Goal: Task Accomplishment & Management: Manage account settings

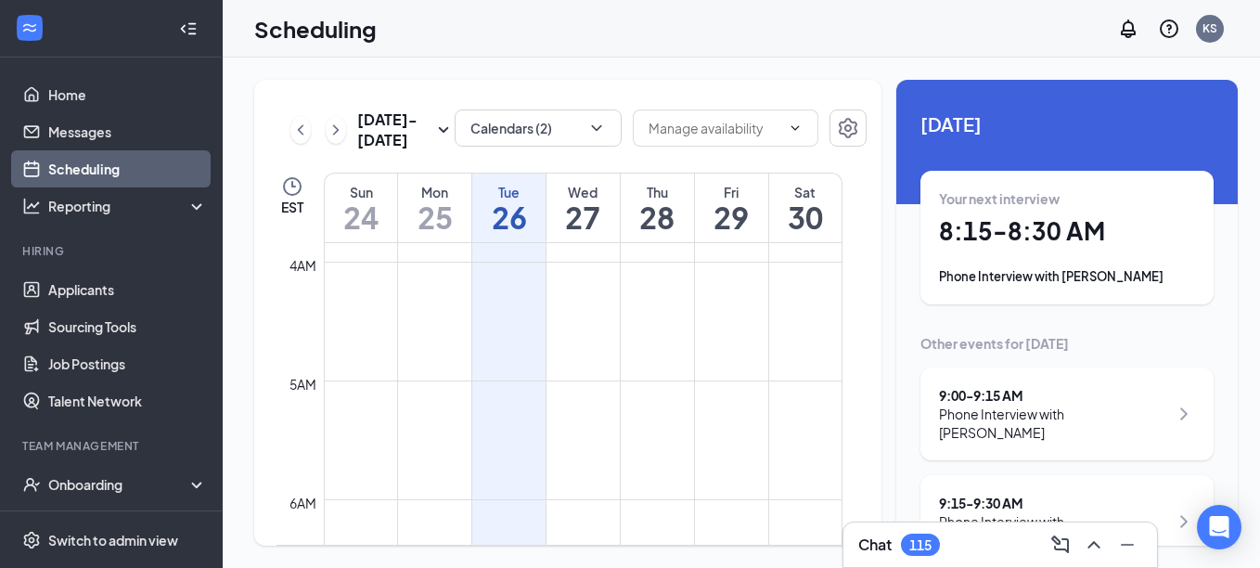
scroll to position [448, 0]
drag, startPoint x: 89, startPoint y: 293, endPoint x: 357, endPoint y: 287, distance: 268.3
click at [89, 293] on link "Applicants" at bounding box center [127, 289] width 159 height 37
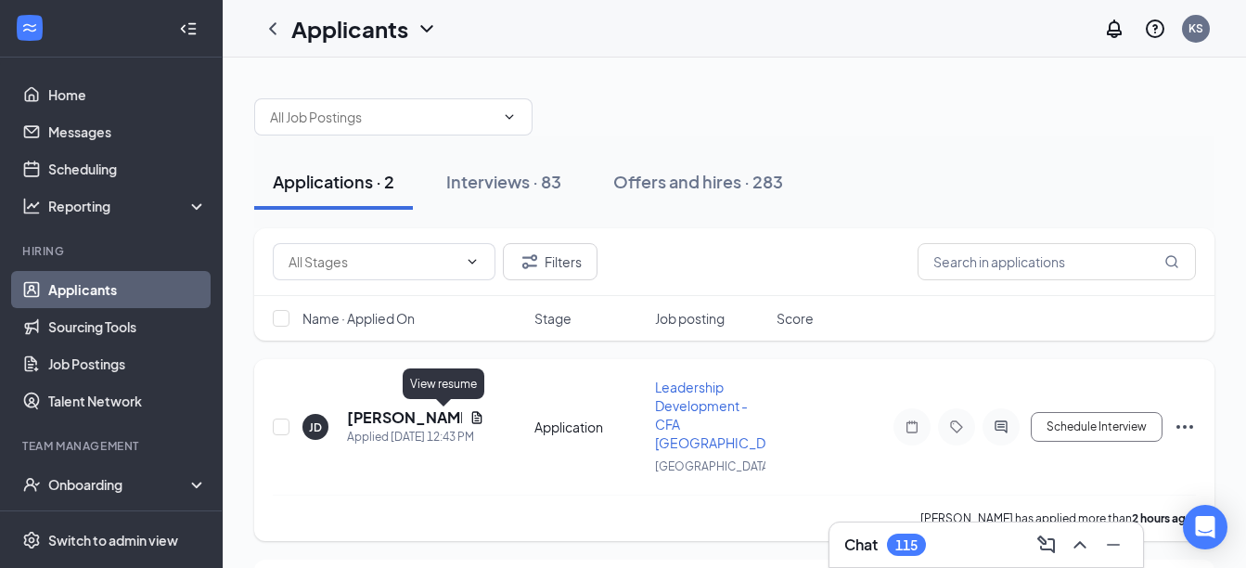
click at [470, 419] on icon "Document" at bounding box center [477, 417] width 15 height 15
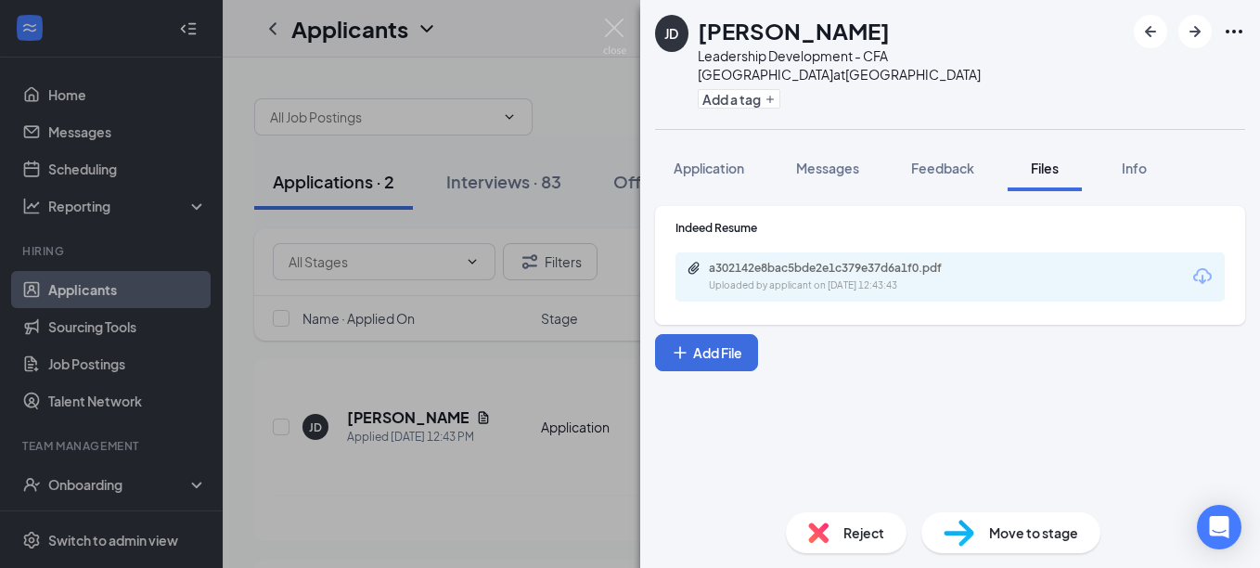
click at [854, 278] on div "Uploaded by applicant on Aug 26, 2025 at 12:43:43" at bounding box center [848, 285] width 278 height 15
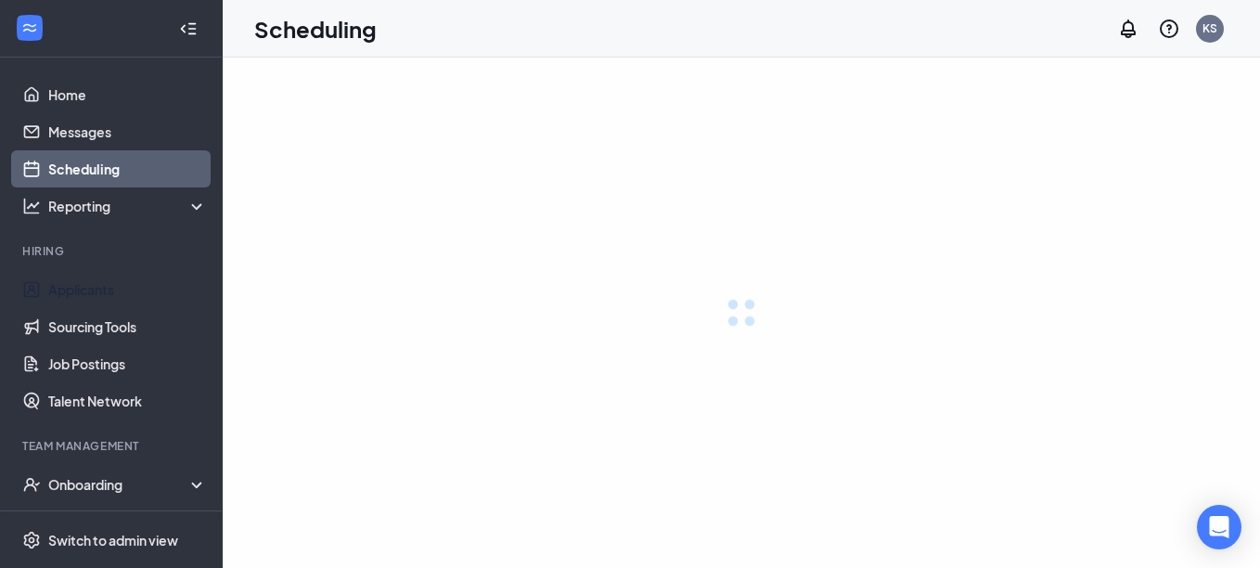
drag, startPoint x: 87, startPoint y: 284, endPoint x: 538, endPoint y: 322, distance: 452.6
click at [87, 284] on link "Applicants" at bounding box center [127, 289] width 159 height 37
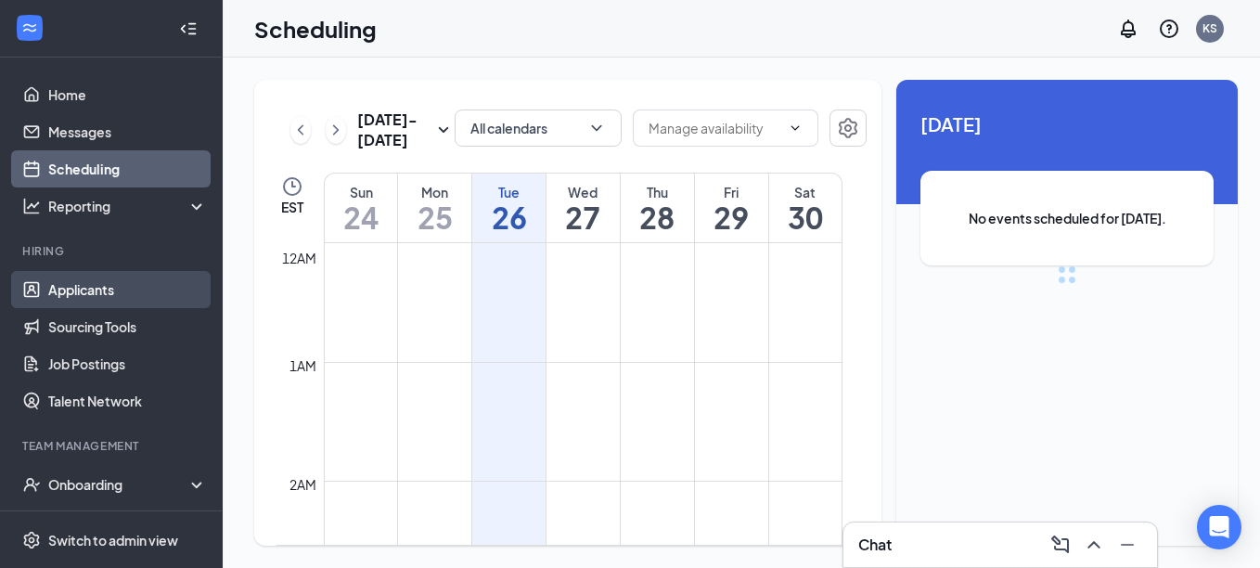
click at [83, 294] on link "Applicants" at bounding box center [127, 289] width 159 height 37
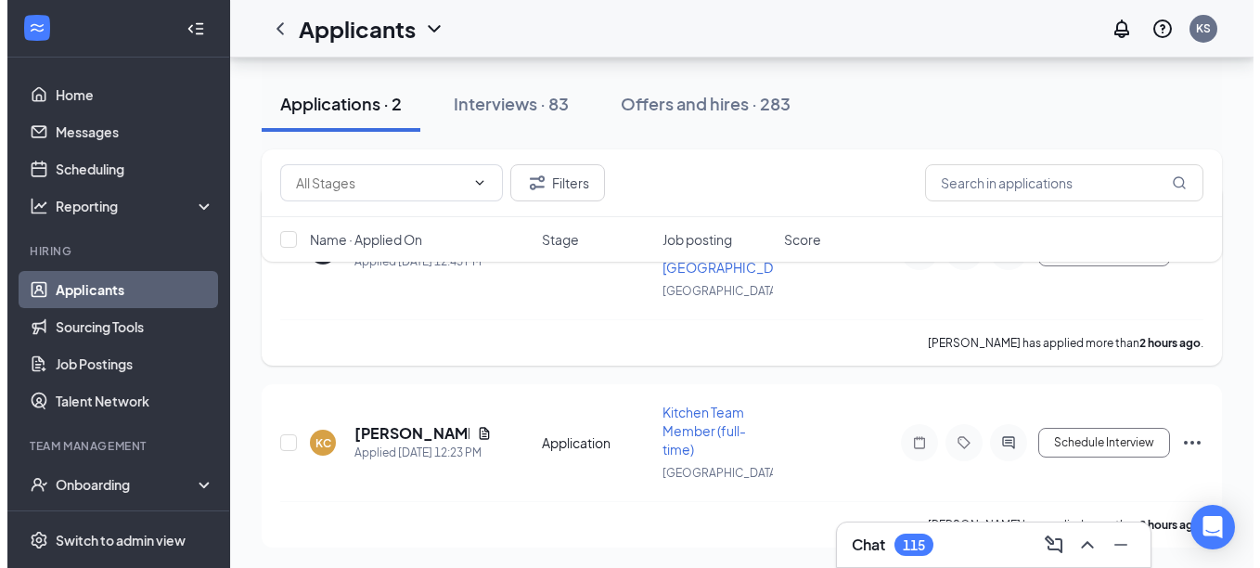
scroll to position [177, 0]
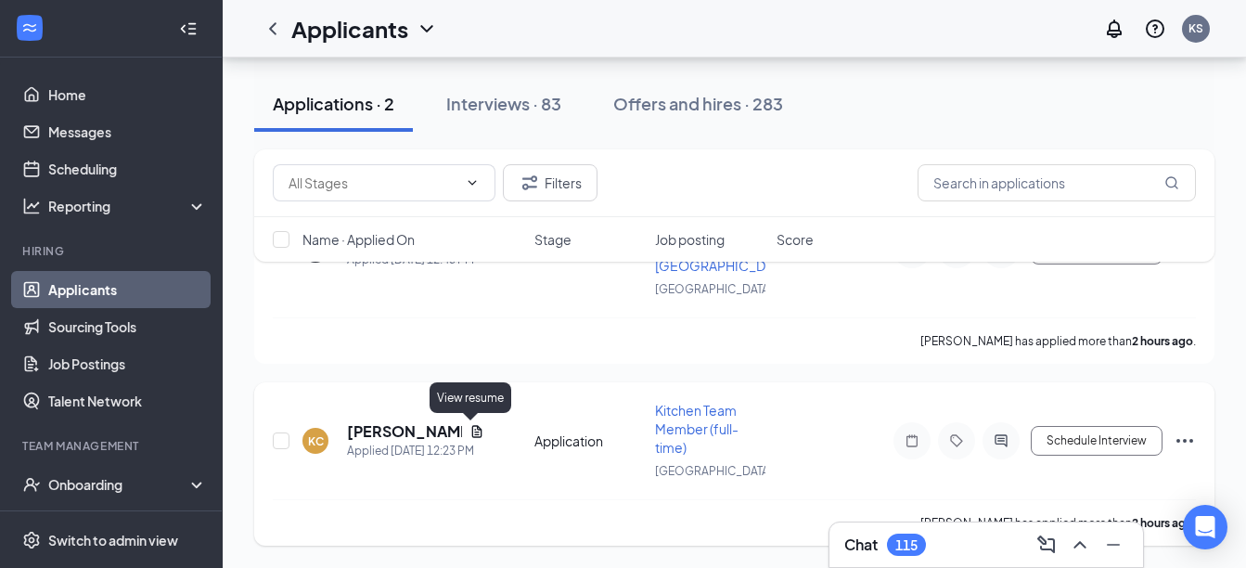
click at [459, 422] on div "[PERSON_NAME]" at bounding box center [415, 431] width 137 height 20
click at [470, 429] on icon "Document" at bounding box center [477, 431] width 15 height 15
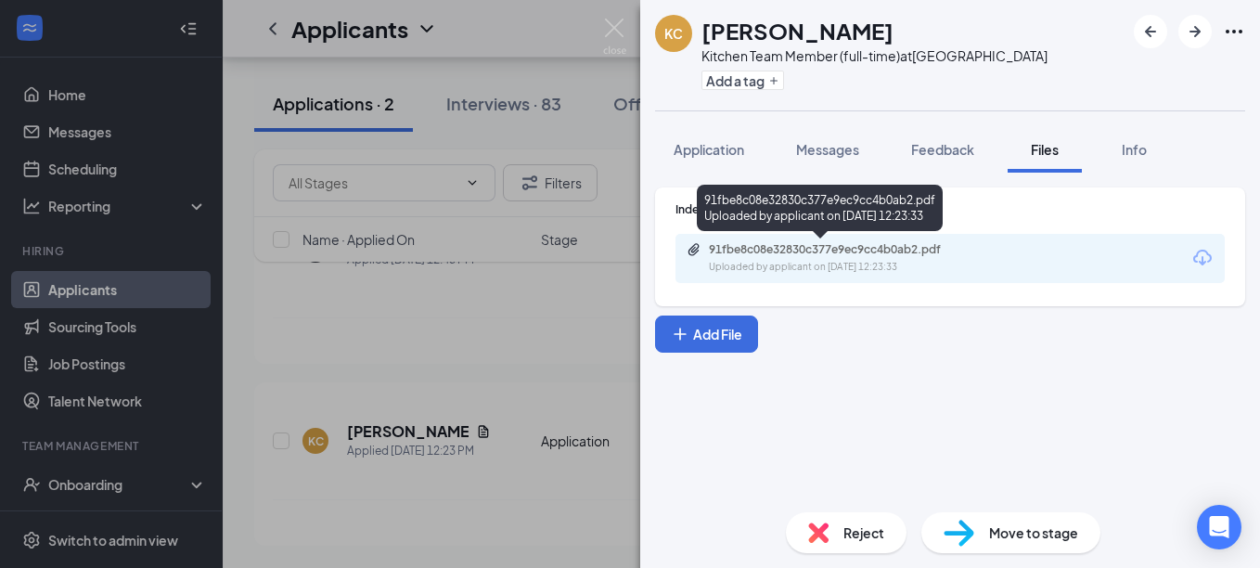
click at [887, 257] on div "91fbe8c08e32830c377e9ec9cc4b0ab2.pdf Uploaded by applicant on [DATE] 12:23:33" at bounding box center [837, 258] width 301 height 32
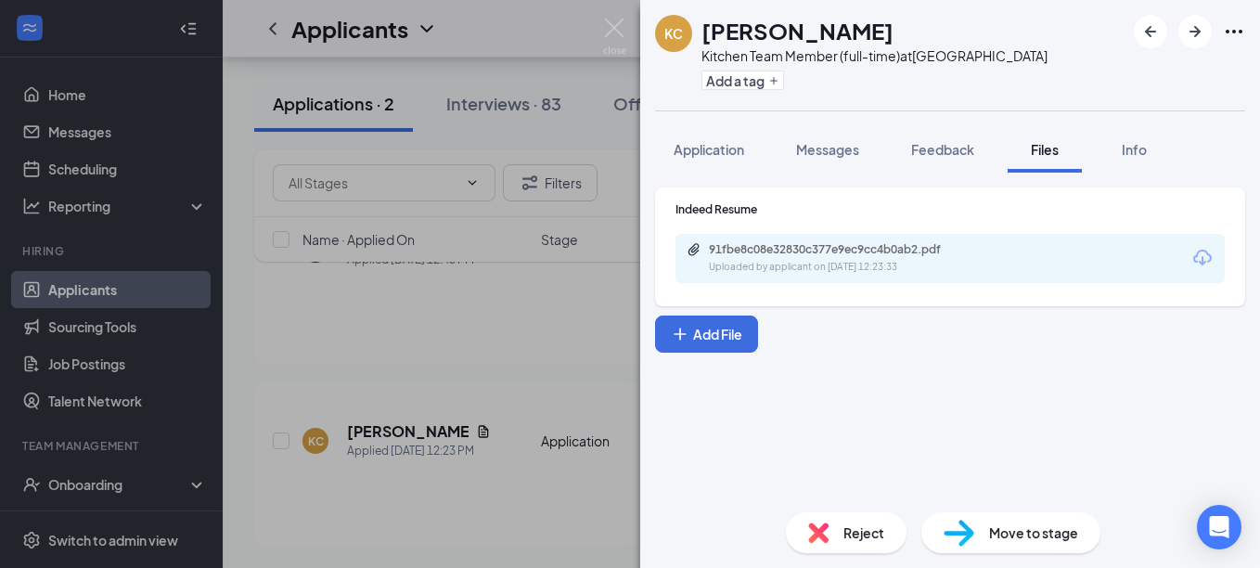
click at [838, 531] on div "Reject" at bounding box center [846, 532] width 121 height 41
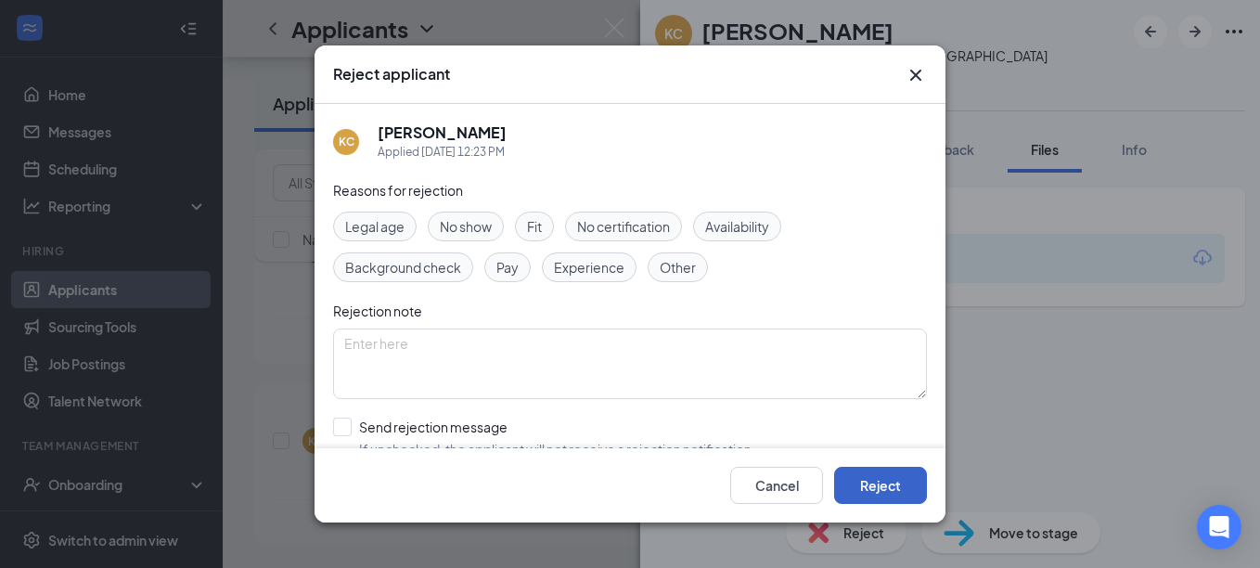
click at [902, 485] on button "Reject" at bounding box center [880, 485] width 93 height 37
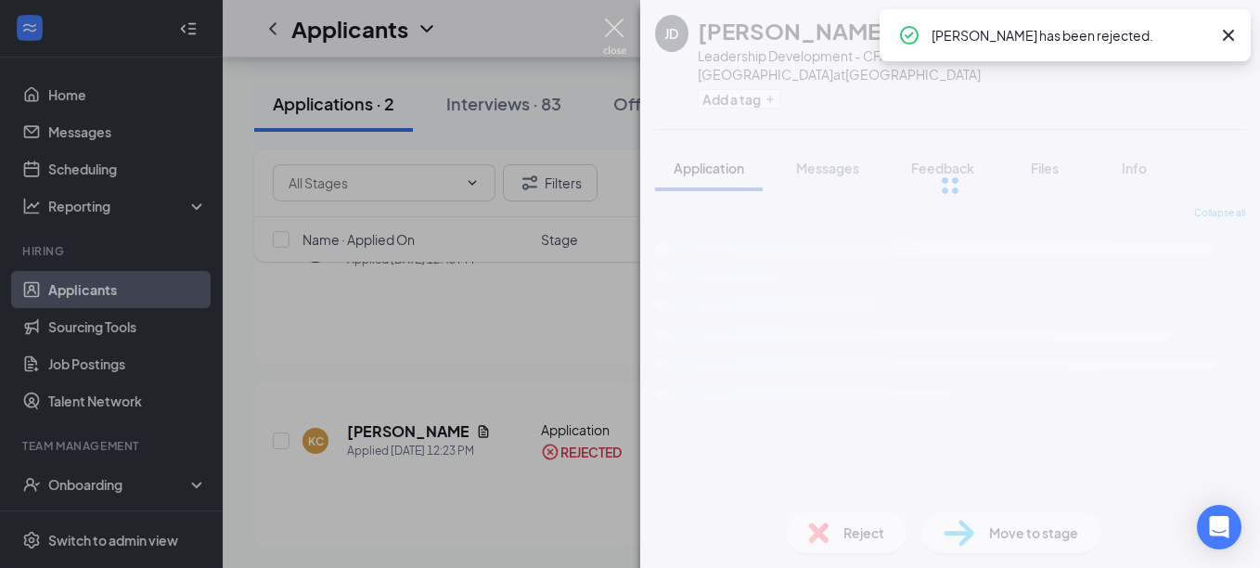
click at [603, 26] on img at bounding box center [614, 37] width 23 height 36
